Goal: Task Accomplishment & Management: Manage account settings

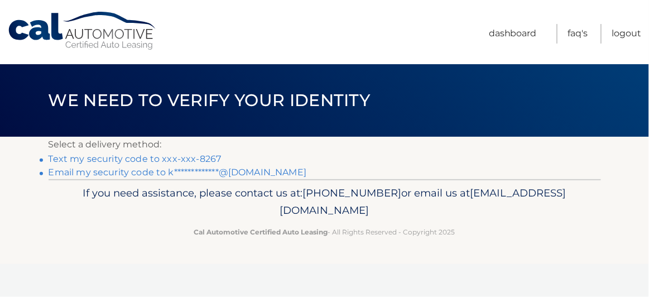
click at [203, 158] on link "Text my security code to xxx-xxx-8267" at bounding box center [135, 158] width 173 height 11
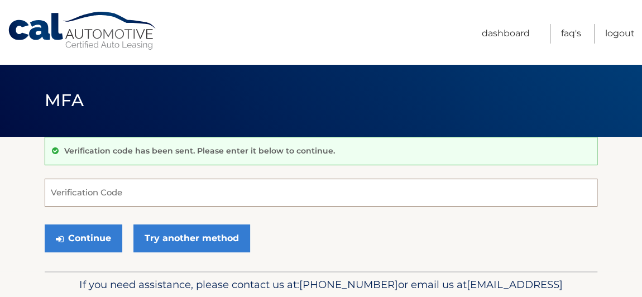
click at [188, 189] on input "Verification Code" at bounding box center [321, 193] width 552 height 28
type input "726533"
click at [45, 224] on button "Continue" at bounding box center [84, 238] width 78 height 28
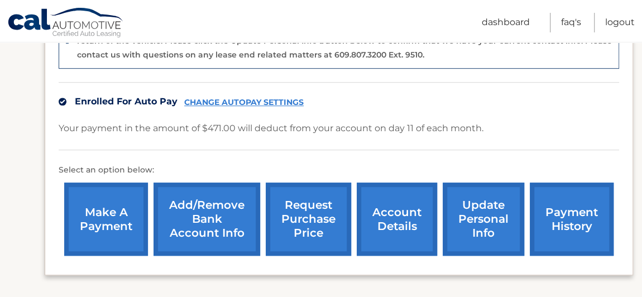
scroll to position [323, 0]
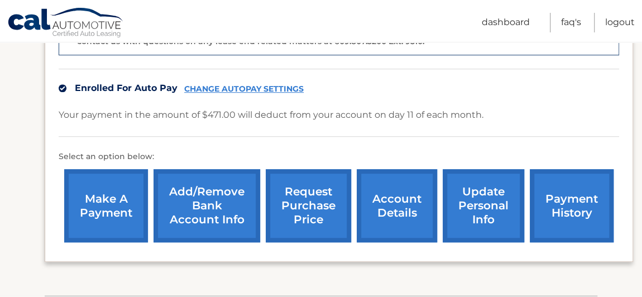
click at [392, 200] on link "account details" at bounding box center [397, 205] width 80 height 73
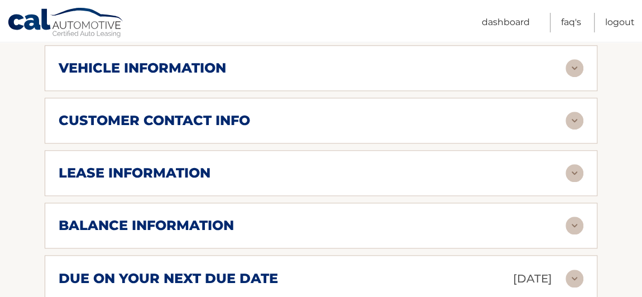
scroll to position [513, 0]
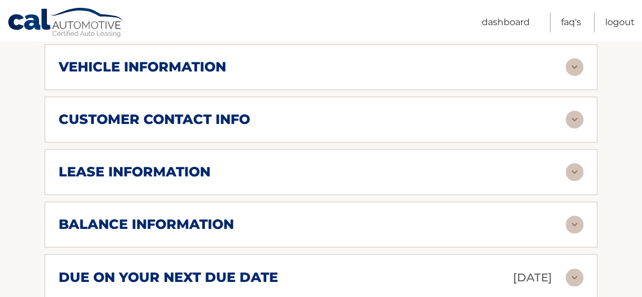
click at [557, 164] on div "lease information" at bounding box center [312, 172] width 507 height 17
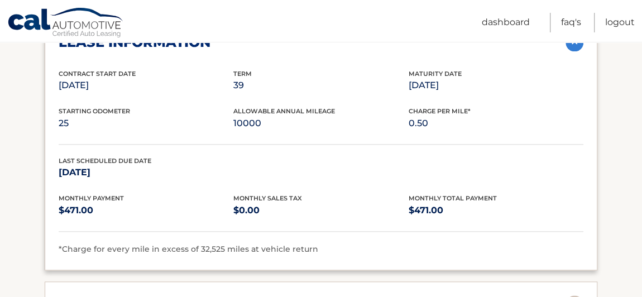
scroll to position [635, 0]
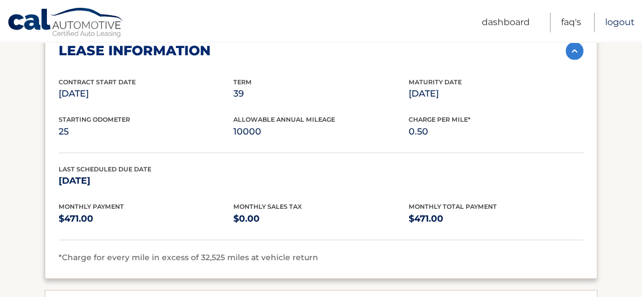
click at [626, 27] on link "Logout" at bounding box center [620, 23] width 30 height 20
